Goal: Task Accomplishment & Management: Complete application form

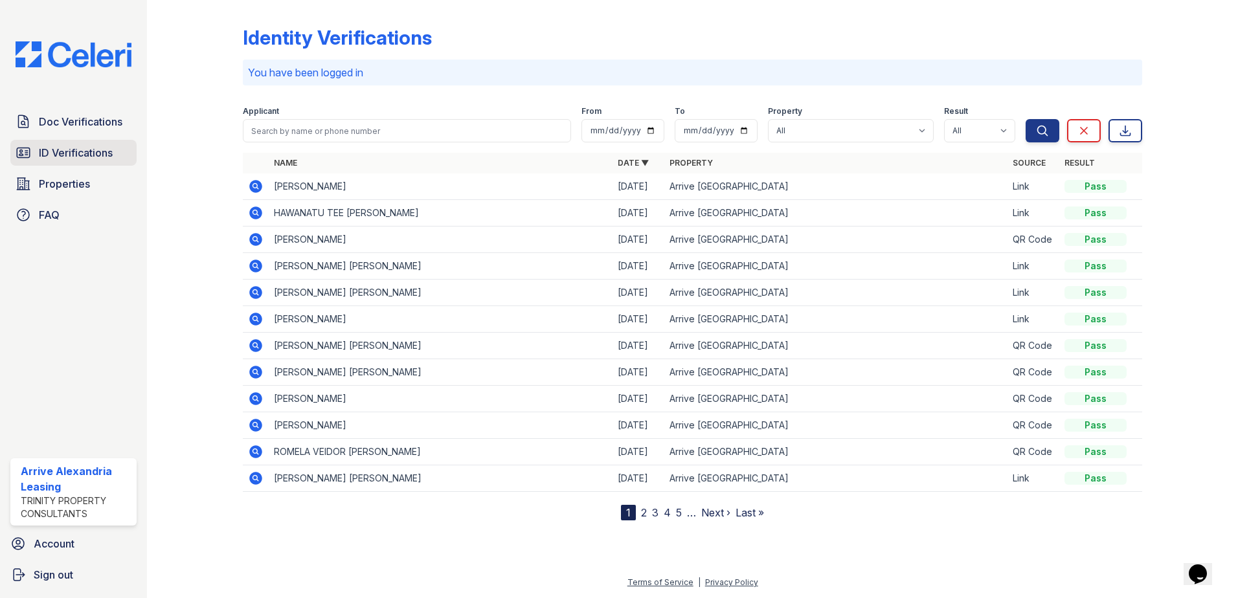
click at [111, 150] on span "ID Verifications" at bounding box center [76, 153] width 74 height 16
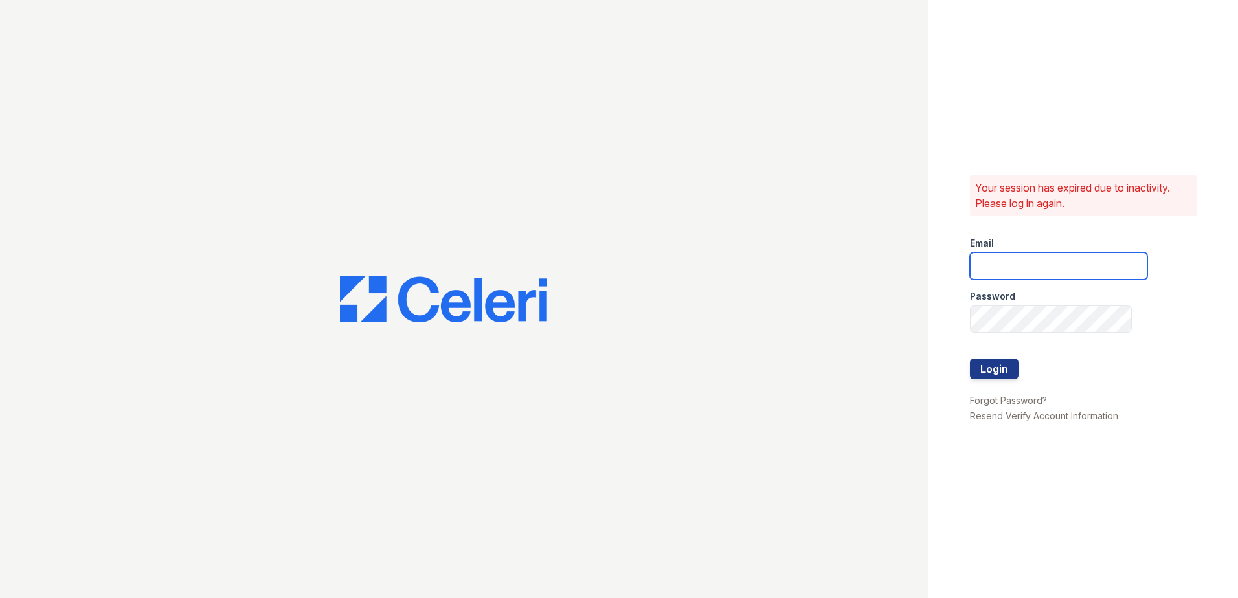
type input "[EMAIL_ADDRESS][DOMAIN_NAME]"
click at [1011, 374] on button "Login" at bounding box center [994, 369] width 49 height 21
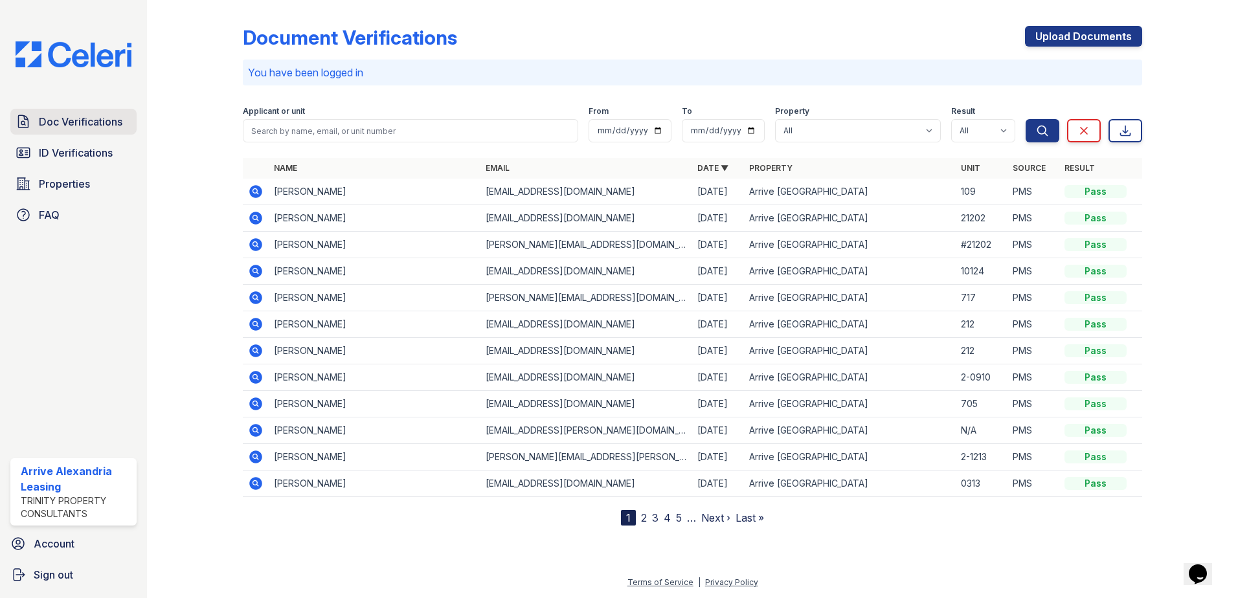
click at [87, 124] on span "Doc Verifications" at bounding box center [81, 122] width 84 height 16
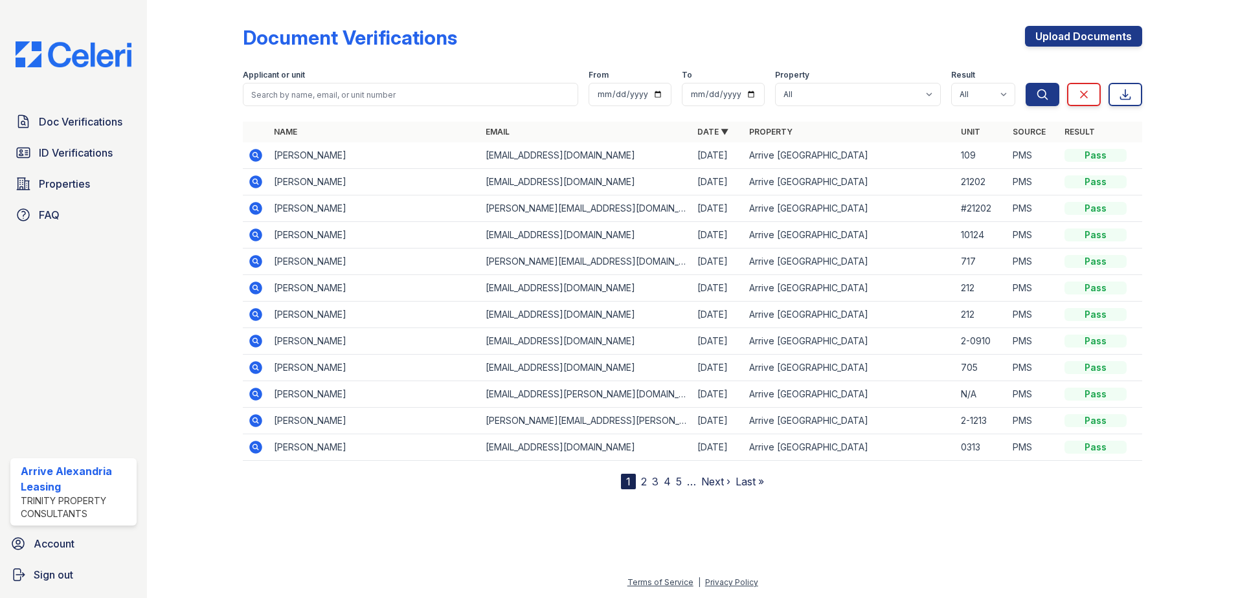
click at [1121, 47] on div "Upload Documents" at bounding box center [1083, 43] width 117 height 34
drag, startPoint x: 1109, startPoint y: 35, endPoint x: 1099, endPoint y: 36, distance: 9.8
click at [1108, 35] on link "Upload Documents" at bounding box center [1083, 36] width 117 height 21
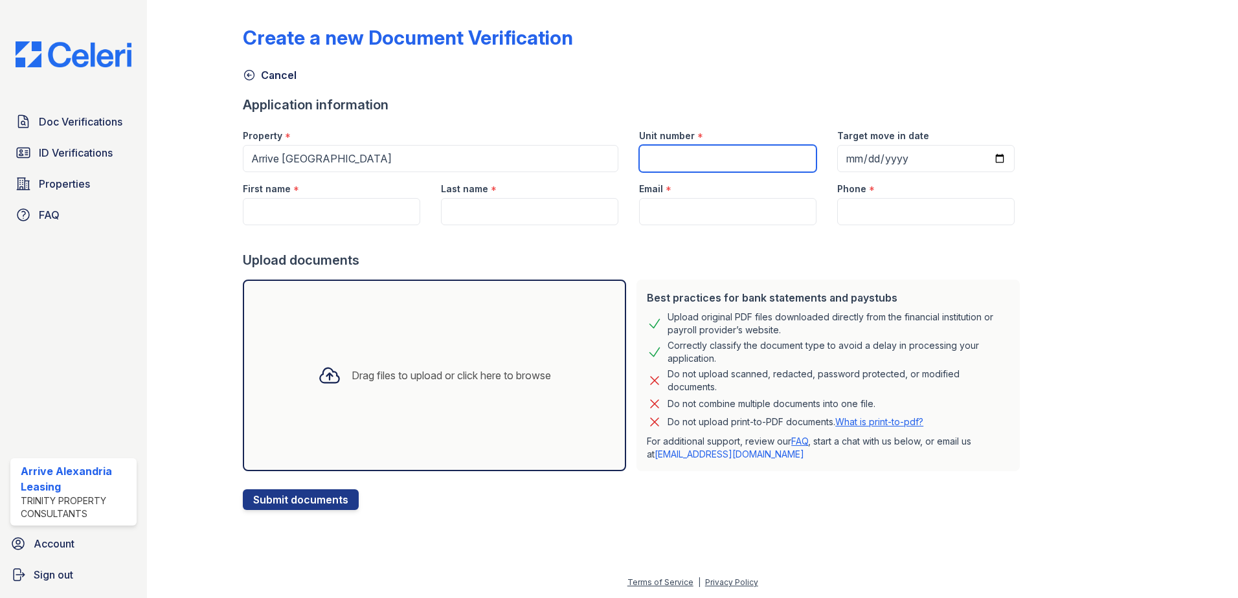
click at [653, 158] on input "Unit number" at bounding box center [727, 158] width 177 height 27
type input "124"
click at [364, 222] on input "First name" at bounding box center [331, 211] width 177 height 27
click at [331, 209] on input "First name" at bounding box center [331, 211] width 177 height 27
paste input "[PERSON_NAME]"
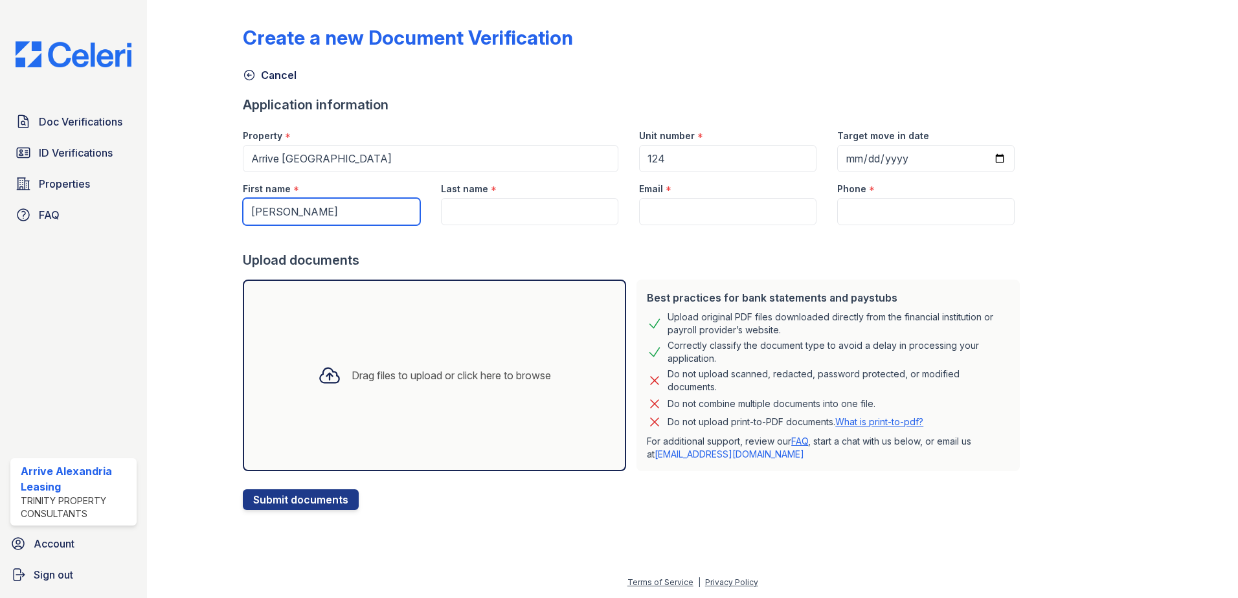
drag, startPoint x: 276, startPoint y: 218, endPoint x: 208, endPoint y: 218, distance: 68.0
click at [208, 218] on div "Create a new Document Verification Cancel Application information Property * Ar…" at bounding box center [692, 265] width 1049 height 531
click at [254, 208] on input "[PERSON_NAME]" at bounding box center [331, 211] width 177 height 27
type input "[PERSON_NAME]"
click at [460, 212] on input "Last name" at bounding box center [529, 211] width 177 height 27
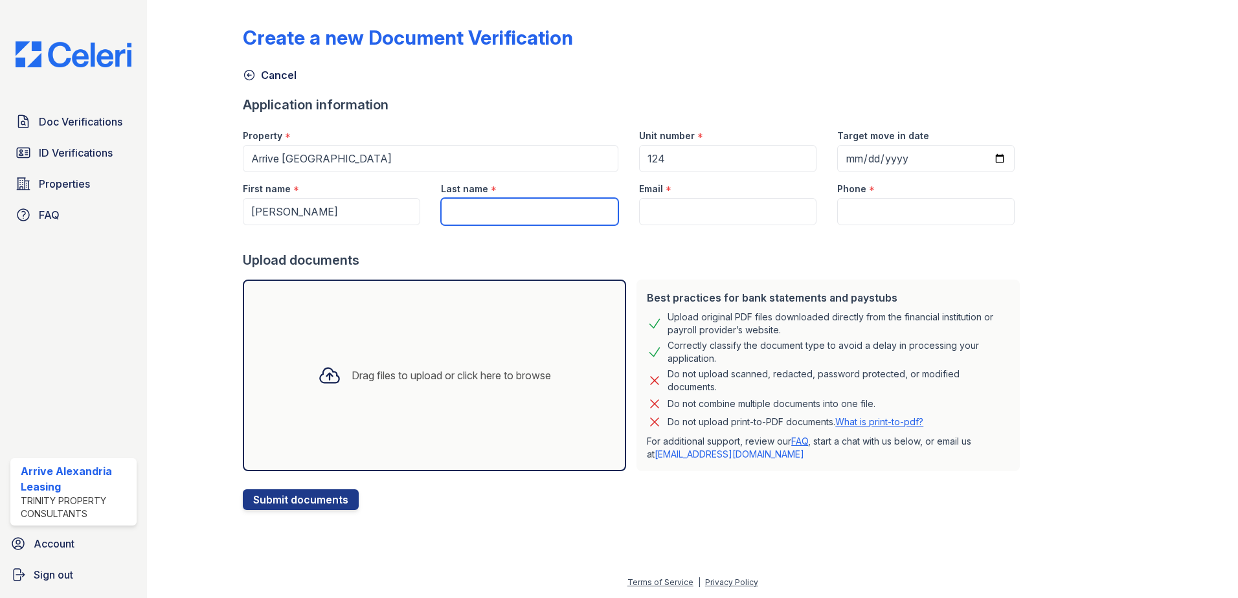
paste input "[PERSON_NAME]"
drag, startPoint x: 553, startPoint y: 212, endPoint x: 487, endPoint y: 214, distance: 66.1
click at [487, 214] on input "[PERSON_NAME]" at bounding box center [529, 211] width 177 height 27
type input "[PERSON_NAME]"
drag, startPoint x: 650, startPoint y: 201, endPoint x: 653, endPoint y: 211, distance: 10.9
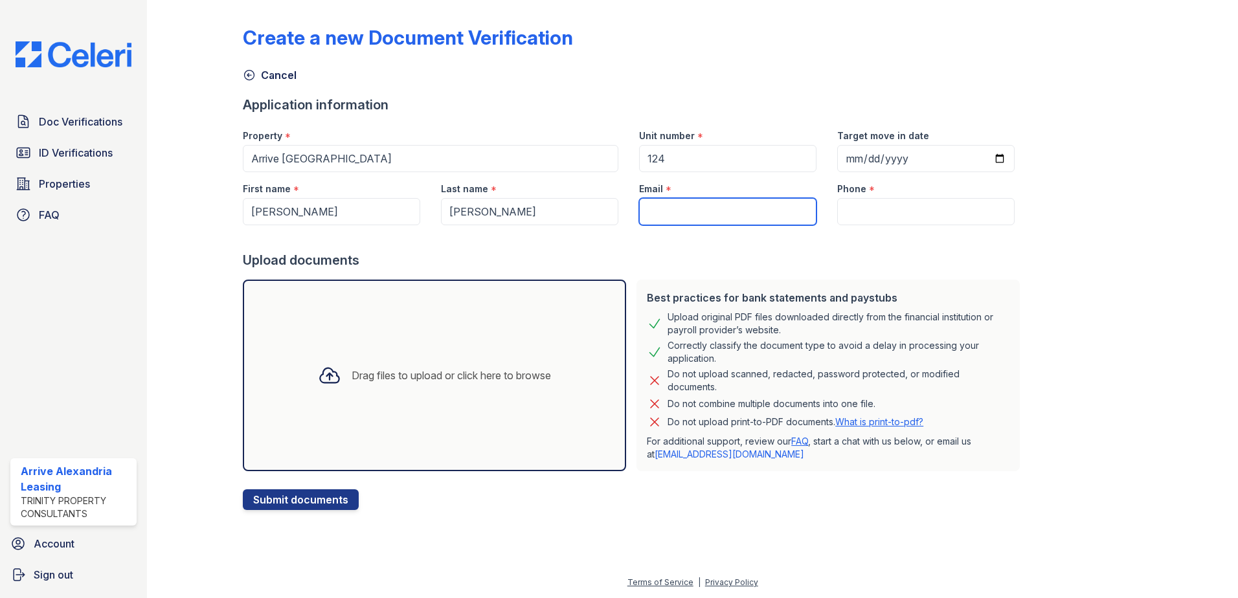
click at [653, 210] on input "Email" at bounding box center [727, 211] width 177 height 27
paste input "[EMAIL_ADDRESS][DOMAIN_NAME]"
type input "[EMAIL_ADDRESS][DOMAIN_NAME]"
click at [862, 201] on input "Phone" at bounding box center [925, 211] width 177 height 27
paste input "[PHONE_NUMBER]"
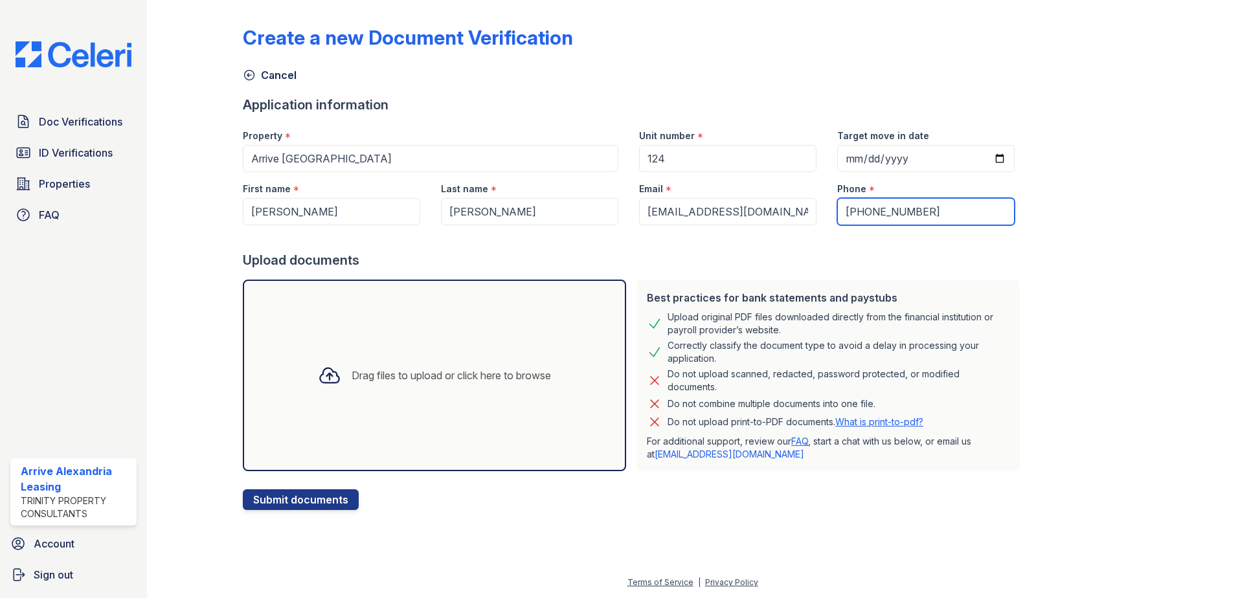
type input "[PHONE_NUMBER]"
click at [379, 400] on div "Drag files to upload or click here to browse" at bounding box center [434, 376] width 383 height 192
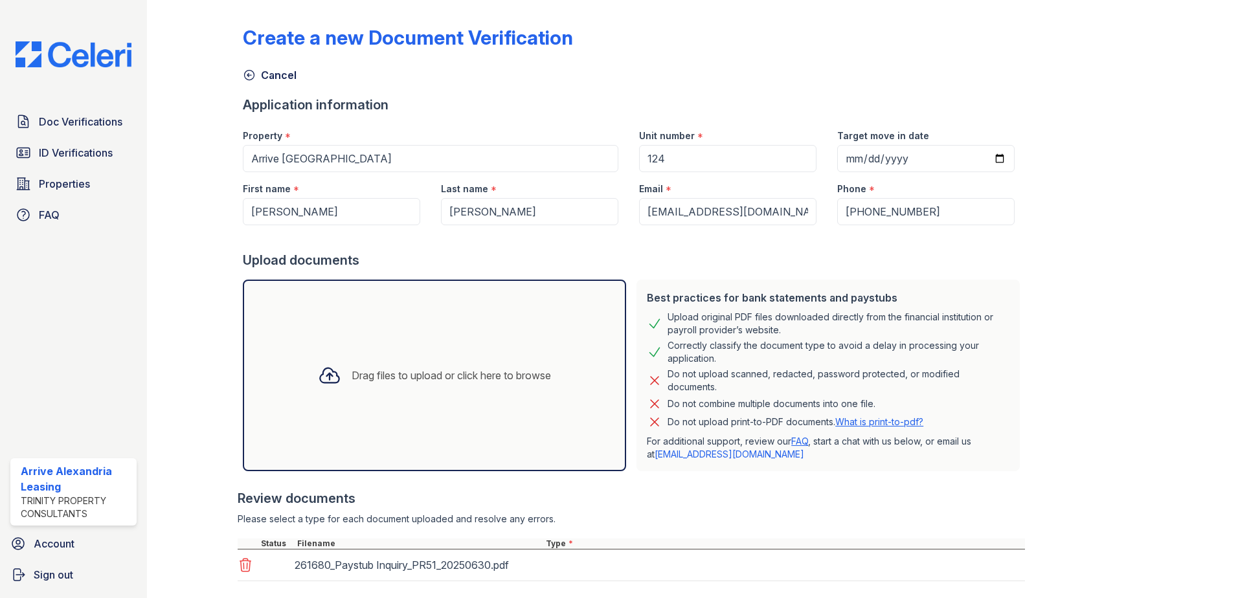
click at [449, 393] on div "Drag files to upload or click here to browse" at bounding box center [435, 375] width 254 height 44
click at [482, 406] on div "Drag files to upload or click here to browse" at bounding box center [434, 376] width 383 height 192
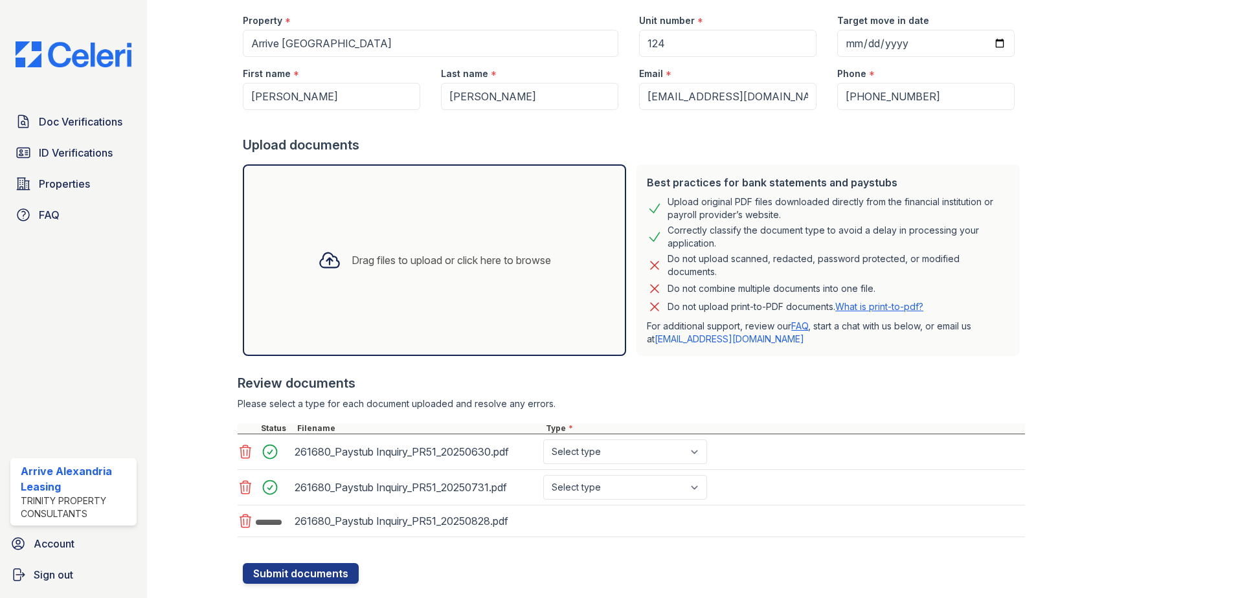
scroll to position [129, 0]
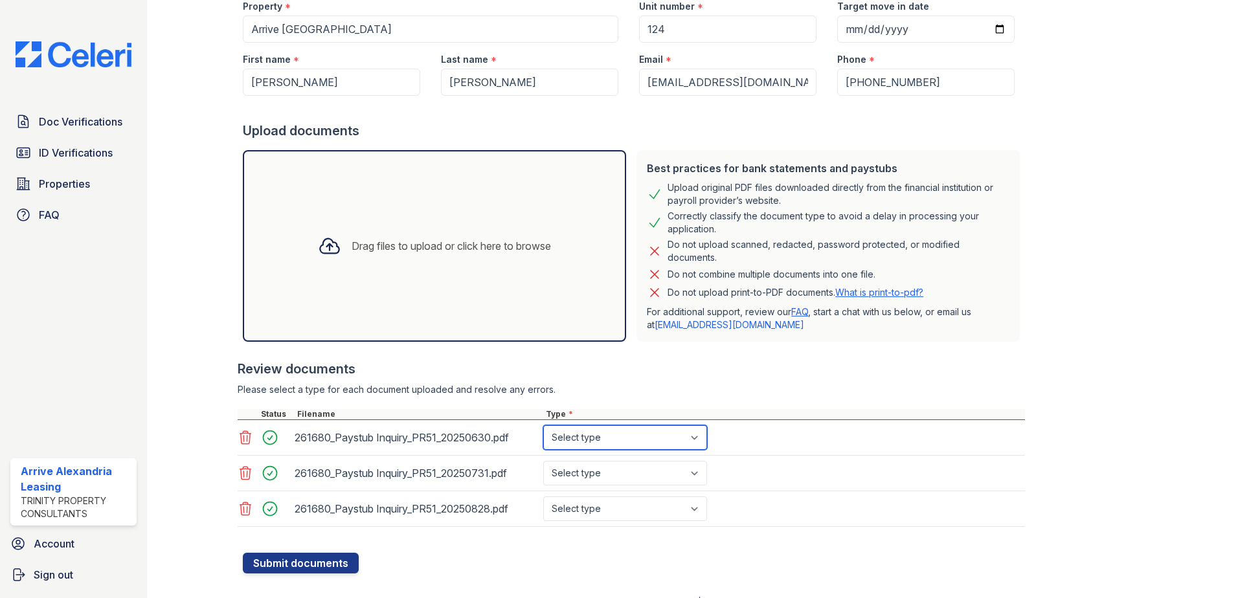
click at [558, 437] on select "Select type Paystub Bank Statement Offer Letter Tax Documents Benefit Award Let…" at bounding box center [625, 437] width 164 height 25
click at [543, 425] on select "Select type Paystub Bank Statement Offer Letter Tax Documents Benefit Award Let…" at bounding box center [625, 437] width 164 height 25
click at [565, 438] on select "Select type Paystub Bank Statement Offer Letter Tax Documents Benefit Award Let…" at bounding box center [625, 437] width 164 height 25
select select "paystub"
click at [543, 425] on select "Select type Paystub Bank Statement Offer Letter Tax Documents Benefit Award Let…" at bounding box center [625, 437] width 164 height 25
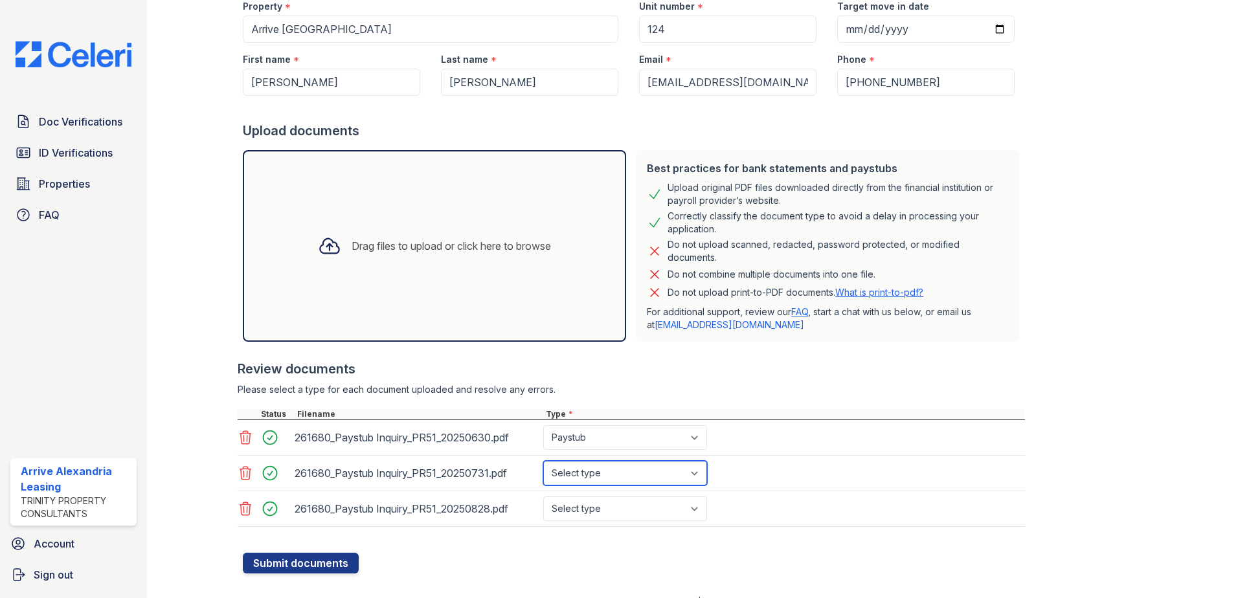
drag, startPoint x: 548, startPoint y: 467, endPoint x: 551, endPoint y: 480, distance: 13.2
click at [548, 467] on select "Select type Paystub Bank Statement Offer Letter Tax Documents Benefit Award Let…" at bounding box center [625, 473] width 164 height 25
select select "paystub"
click at [543, 461] on select "Select type Paystub Bank Statement Offer Letter Tax Documents Benefit Award Let…" at bounding box center [625, 473] width 164 height 25
click at [601, 511] on select "Select type Paystub Bank Statement Offer Letter Tax Documents Benefit Award Let…" at bounding box center [625, 509] width 164 height 25
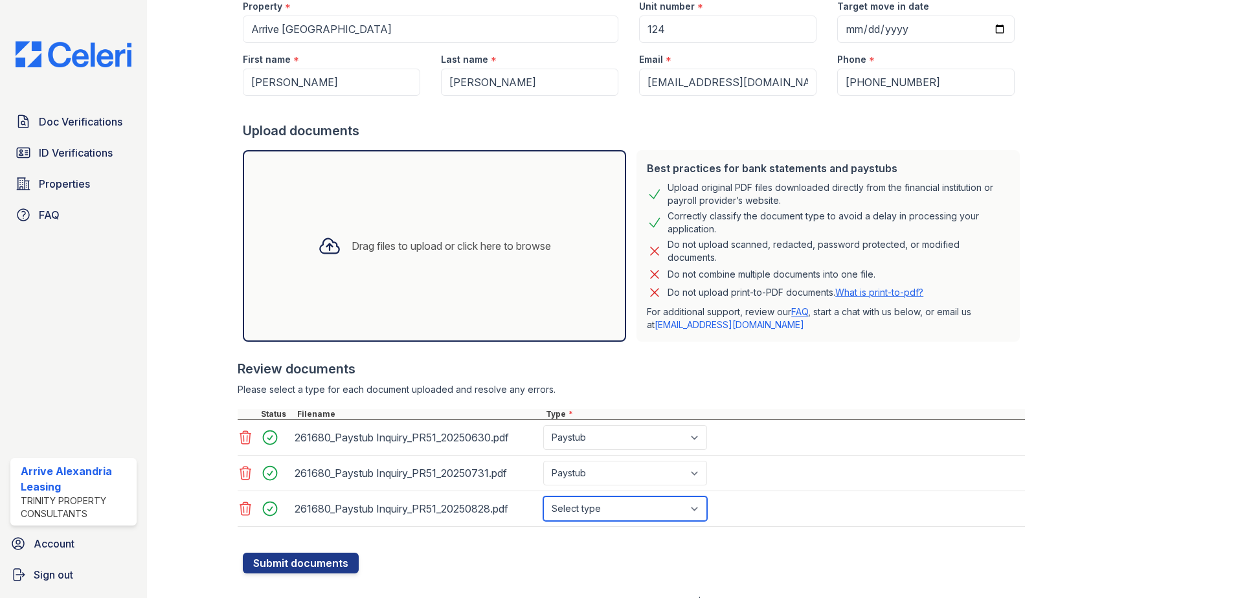
select select "paystub"
click at [543, 497] on select "Select type Paystub Bank Statement Offer Letter Tax Documents Benefit Award Let…" at bounding box center [625, 509] width 164 height 25
click at [294, 566] on button "Submit documents" at bounding box center [301, 563] width 116 height 21
